Goal: Information Seeking & Learning: Find specific fact

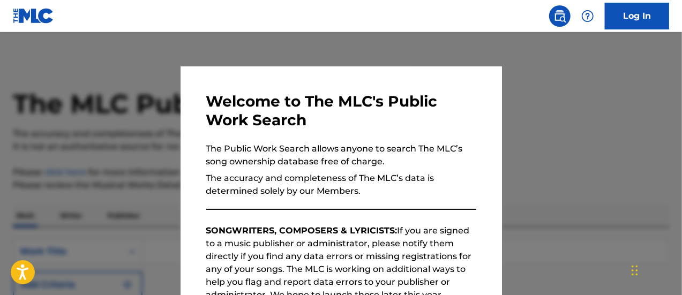
scroll to position [178, 0]
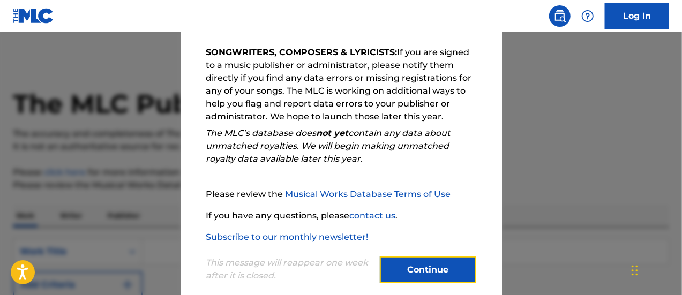
click at [394, 263] on button "Continue" at bounding box center [428, 270] width 96 height 27
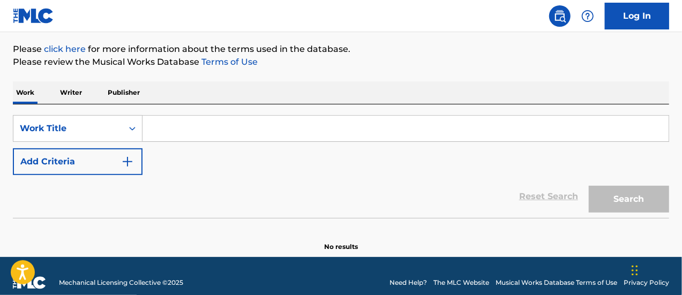
scroll to position [136, 0]
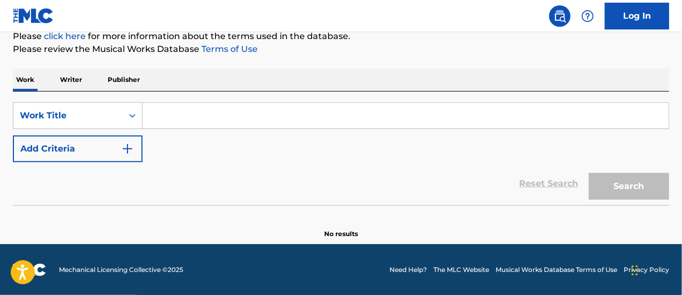
click at [81, 80] on p "Writer" at bounding box center [71, 80] width 28 height 23
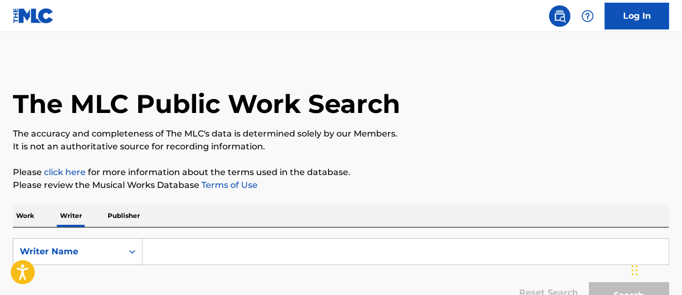
scroll to position [76, 0]
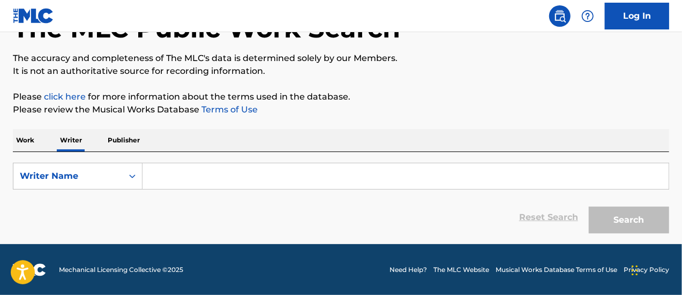
click at [183, 163] on input "Search Form" at bounding box center [406, 176] width 526 height 26
type input "dalyrimple"
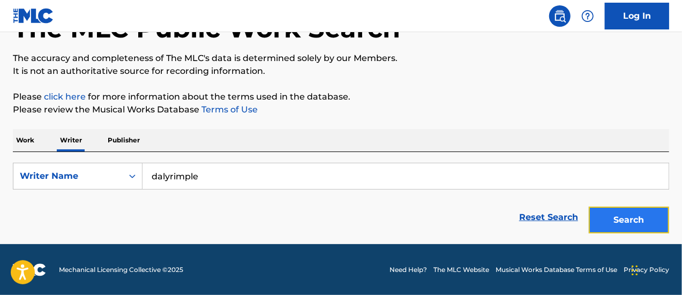
click at [656, 214] on button "Search" at bounding box center [629, 220] width 80 height 27
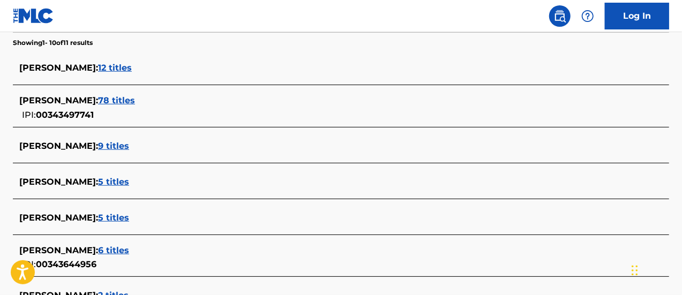
scroll to position [284, 0]
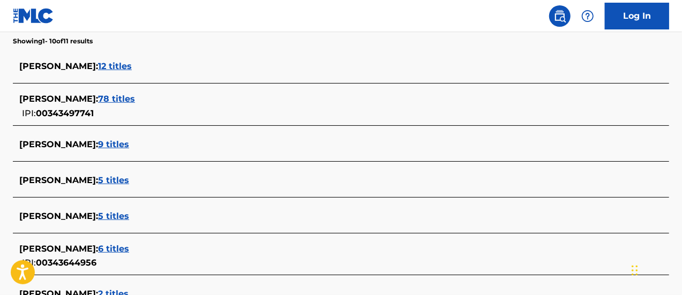
drag, startPoint x: 131, startPoint y: 72, endPoint x: 92, endPoint y: 58, distance: 41.7
click at [92, 58] on div "[PERSON_NAME] : 12 titles" at bounding box center [341, 67] width 656 height 25
click at [132, 65] on span "12 titles" at bounding box center [115, 66] width 34 height 10
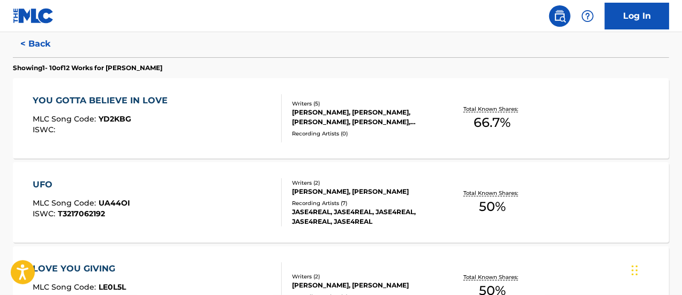
click at [305, 111] on div "[PERSON_NAME], [PERSON_NAME], [PERSON_NAME], [PERSON_NAME], [PERSON_NAME]" at bounding box center [365, 117] width 146 height 19
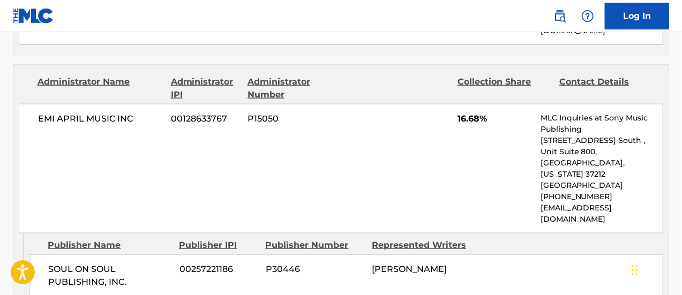
scroll to position [717, 0]
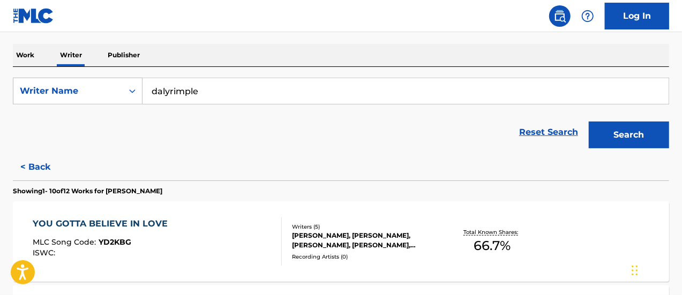
scroll to position [155, 0]
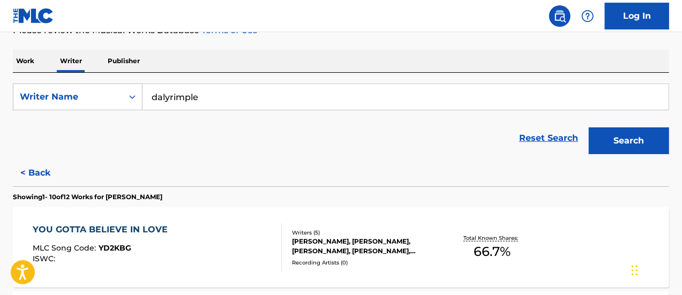
click at [218, 85] on input "dalyrimple" at bounding box center [406, 97] width 526 height 26
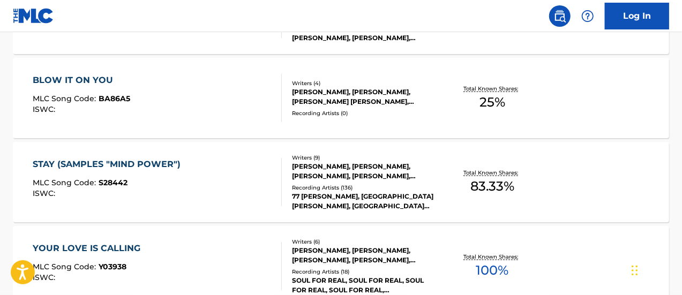
scroll to position [725, 0]
